Goal: Information Seeking & Learning: Learn about a topic

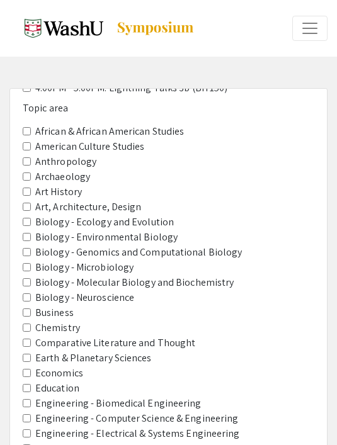
scroll to position [376, 0]
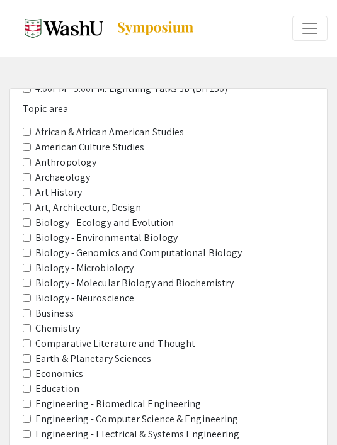
click at [72, 366] on label "Economics" at bounding box center [59, 373] width 48 height 15
click at [31, 369] on area-Economics "Economics" at bounding box center [27, 373] width 8 height 8
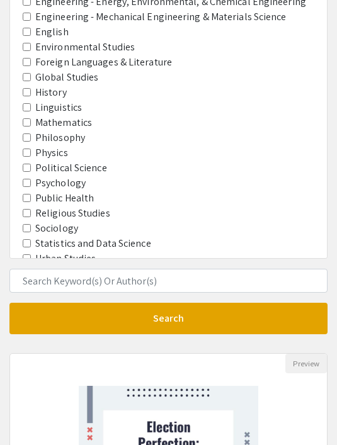
scroll to position [447, 0]
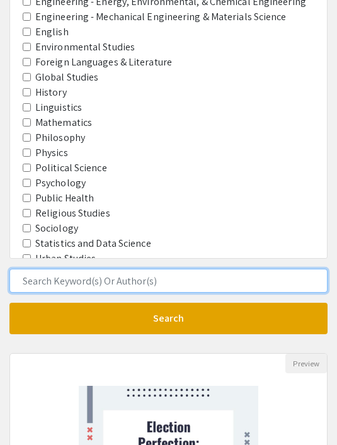
click at [272, 286] on input "Search Keyword(s) Or Author(s)" at bounding box center [168, 281] width 318 height 24
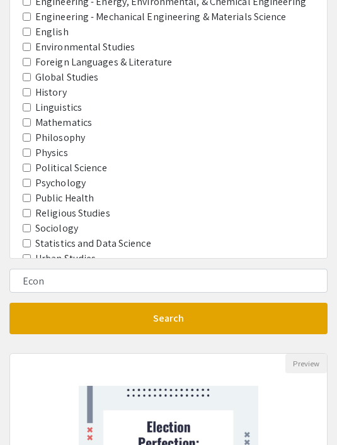
click at [179, 331] on button "Search" at bounding box center [168, 318] width 318 height 31
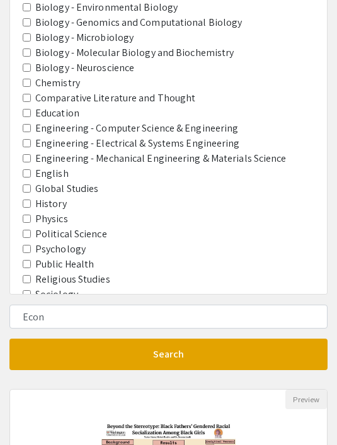
scroll to position [411, 0]
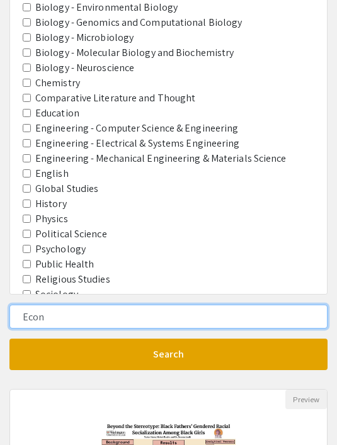
click at [254, 320] on input "Econ" at bounding box center [168, 317] width 318 height 24
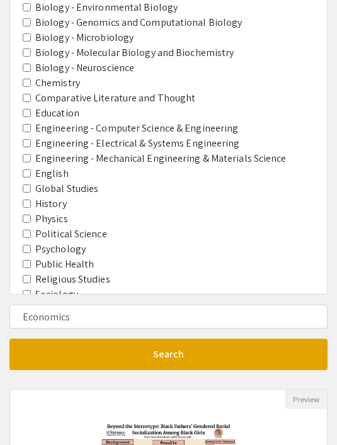
click at [150, 351] on button "Search" at bounding box center [168, 353] width 318 height 31
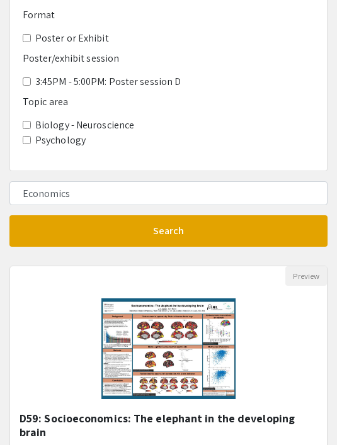
scroll to position [123, 0]
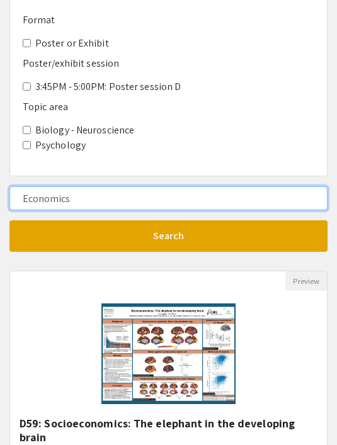
click at [303, 187] on input "Economics" at bounding box center [168, 199] width 318 height 24
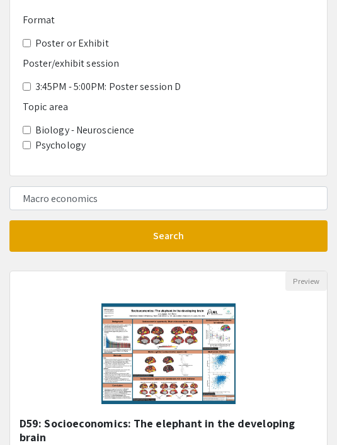
click at [182, 220] on button "Search" at bounding box center [168, 235] width 318 height 31
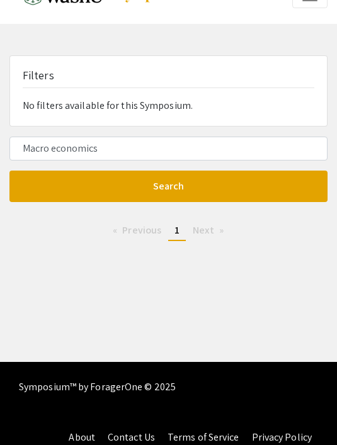
scroll to position [33, 0]
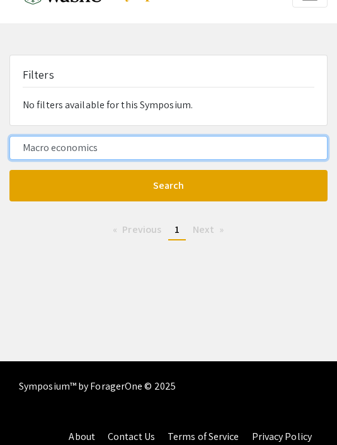
click at [301, 143] on input "Macro economics" at bounding box center [168, 148] width 318 height 24
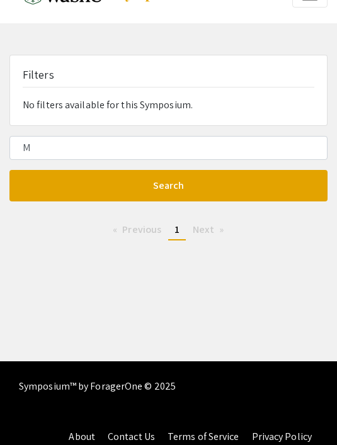
click at [279, 186] on button "Search" at bounding box center [168, 185] width 318 height 31
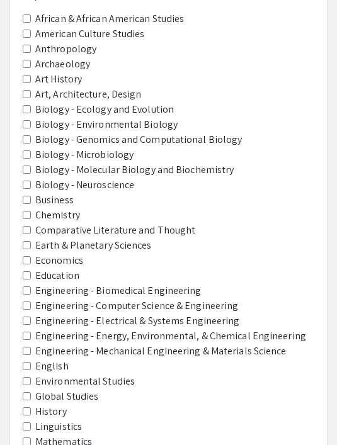
scroll to position [361, 0]
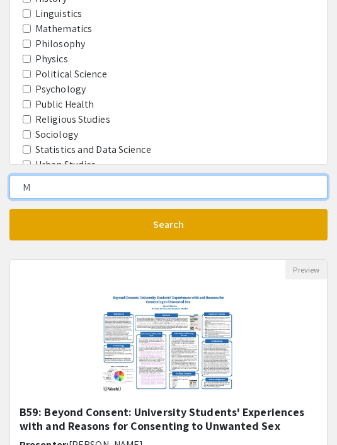
click at [276, 183] on input "M" at bounding box center [168, 188] width 318 height 24
type input "M"
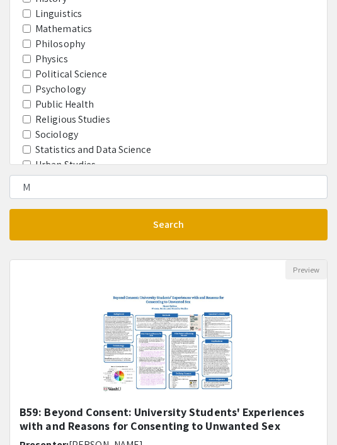
click at [297, 223] on button "Search" at bounding box center [168, 224] width 318 height 31
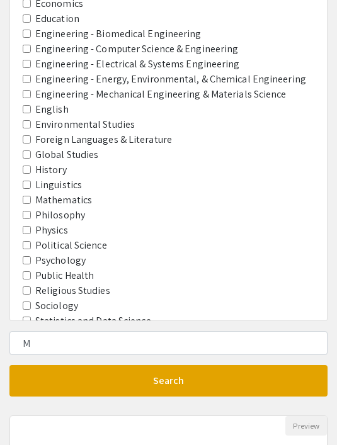
scroll to position [531, 0]
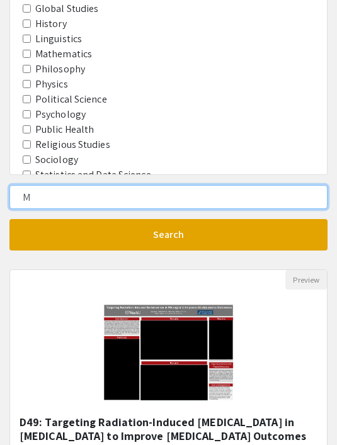
click at [309, 207] on input "M" at bounding box center [168, 197] width 318 height 24
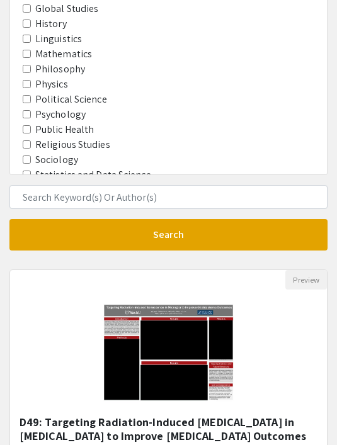
click at [311, 232] on button "Search" at bounding box center [168, 234] width 318 height 31
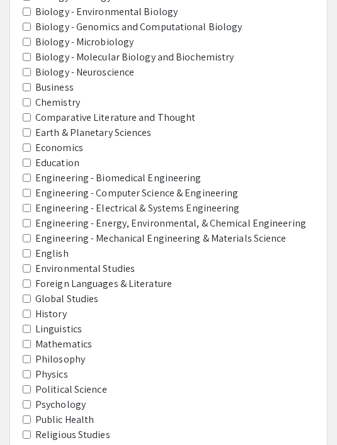
click at [65, 141] on label "Economics" at bounding box center [59, 148] width 48 height 15
click at [31, 144] on area-Economics "Economics" at bounding box center [27, 148] width 8 height 8
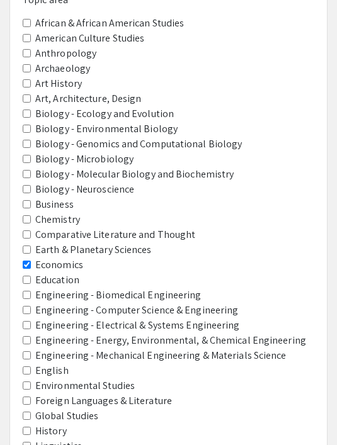
scroll to position [108, 0]
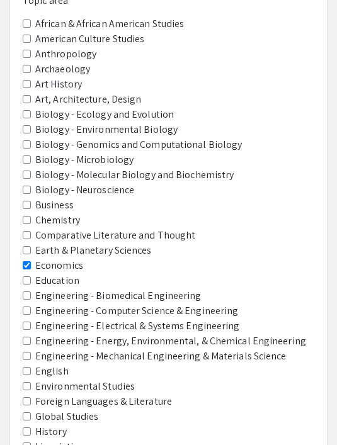
click at [36, 273] on label "Education" at bounding box center [57, 280] width 44 height 15
click at [31, 276] on area-Education "Education" at bounding box center [27, 280] width 8 height 8
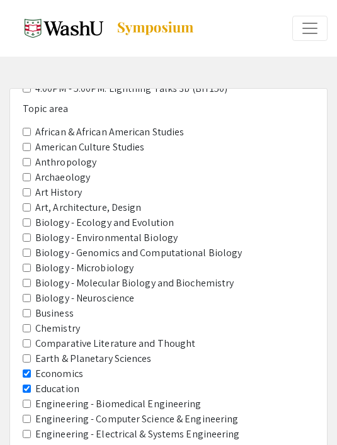
click at [24, 369] on area-Economics "Economics" at bounding box center [27, 373] width 8 height 8
click at [23, 381] on span "Education" at bounding box center [168, 388] width 291 height 15
click at [28, 384] on area-Education "Education" at bounding box center [27, 388] width 8 height 8
click at [29, 309] on area-Business "Business" at bounding box center [27, 313] width 8 height 8
